Goal: Task Accomplishment & Management: Manage account settings

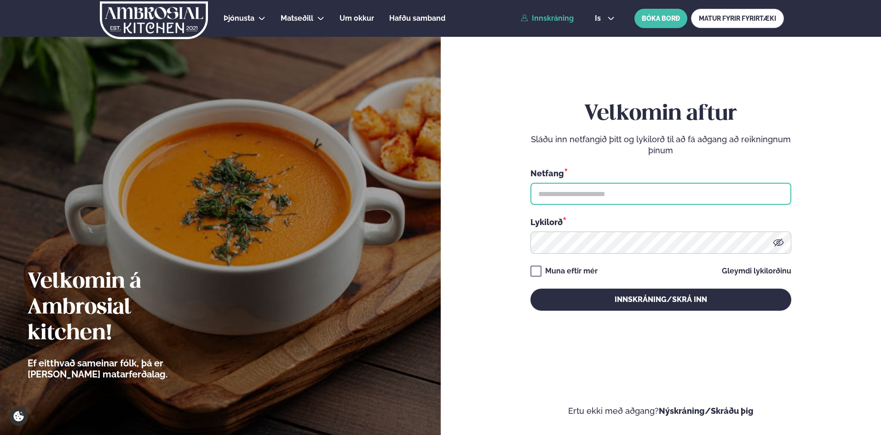
click at [610, 188] on input "text" at bounding box center [660, 194] width 261 height 22
type input "**********"
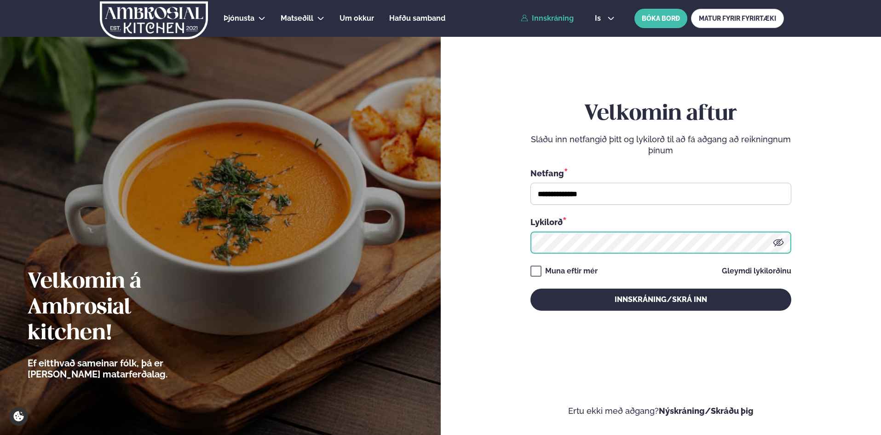
click at [530, 288] on button "Innskráning/Skrá inn" at bounding box center [660, 299] width 261 height 22
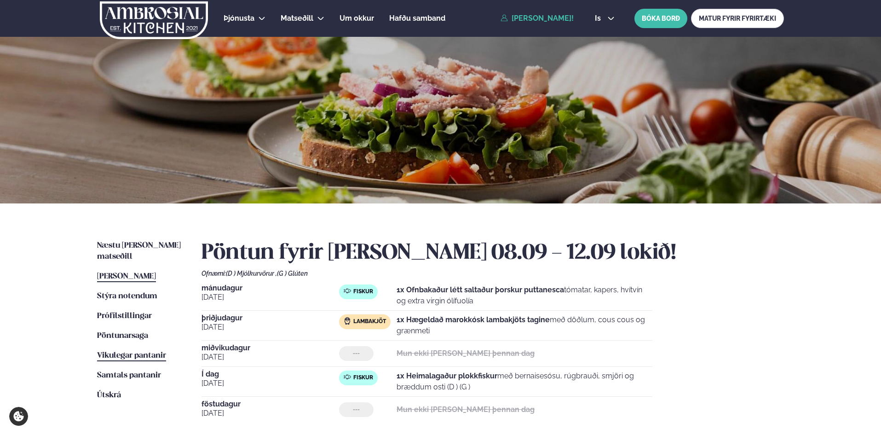
click at [109, 351] on span "Vikulegar pantanir" at bounding box center [131, 355] width 69 height 8
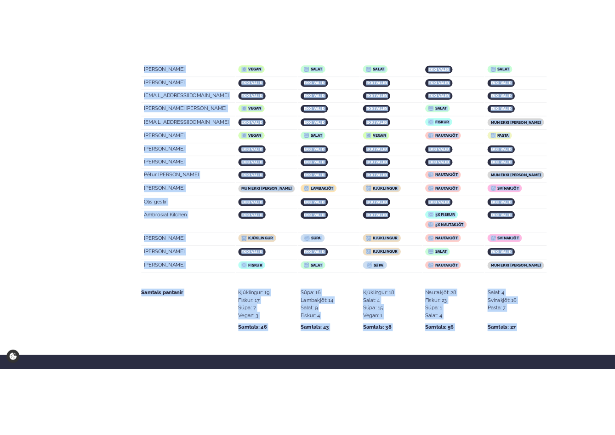
scroll to position [1721, 0]
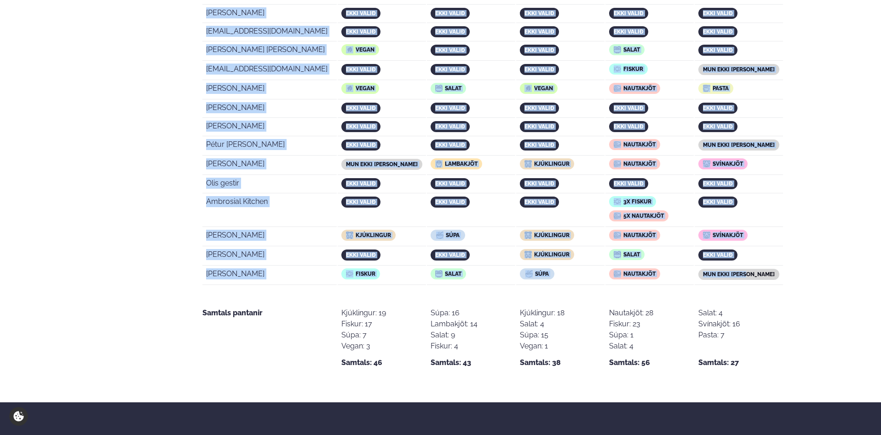
drag, startPoint x: 204, startPoint y: 282, endPoint x: 763, endPoint y: 233, distance: 561.8
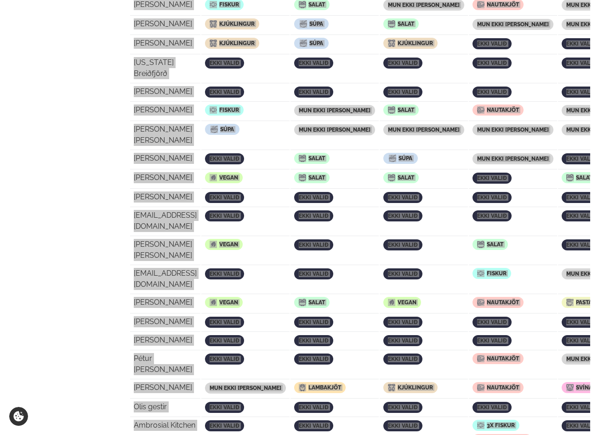
scroll to position [1568, 0]
